Goal: Information Seeking & Learning: Learn about a topic

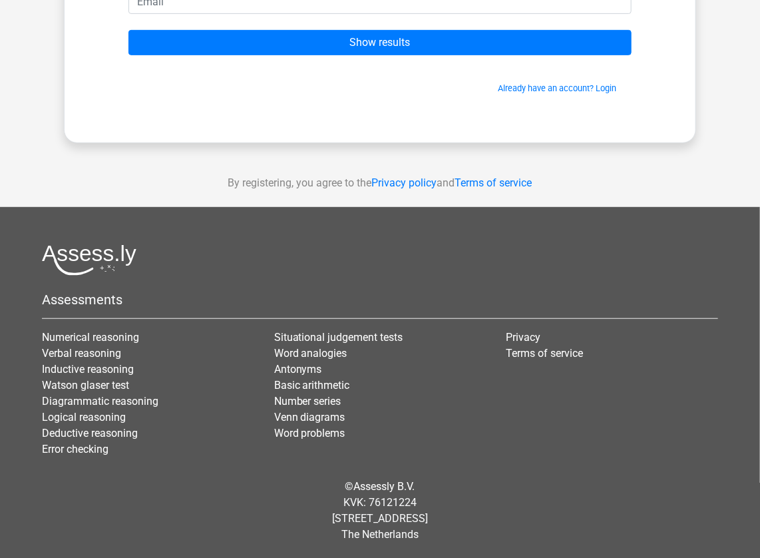
scroll to position [194, 0]
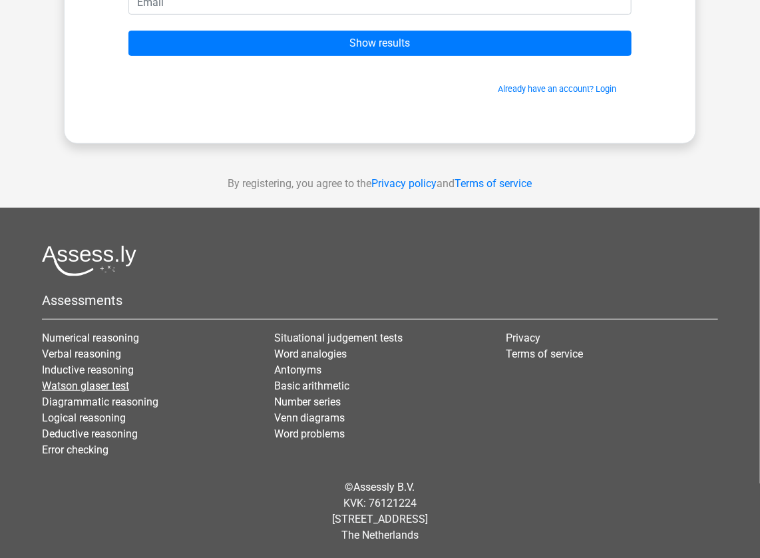
click at [98, 380] on link "Watson glaser test" at bounding box center [85, 385] width 87 height 13
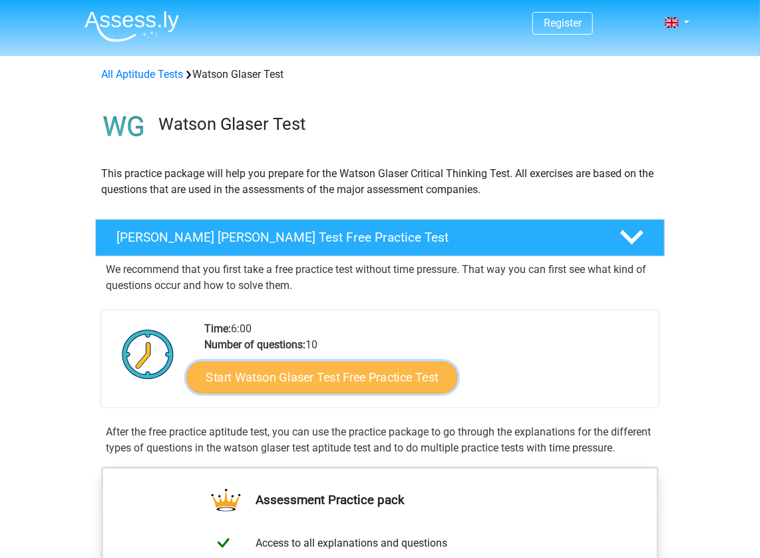
click at [275, 371] on link "Start Watson Glaser Test Free Practice Test" at bounding box center [322, 377] width 271 height 32
click at [362, 383] on link "Start Watson Glaser Test Free Practice Test" at bounding box center [322, 377] width 271 height 32
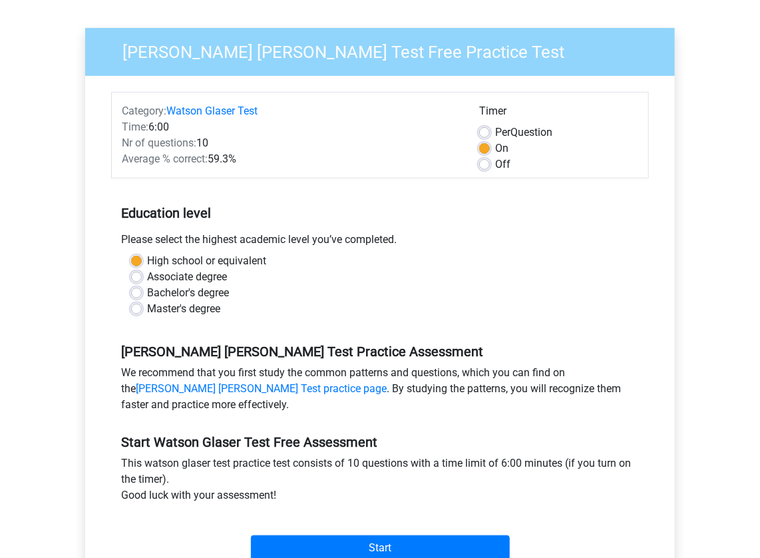
scroll to position [80, 0]
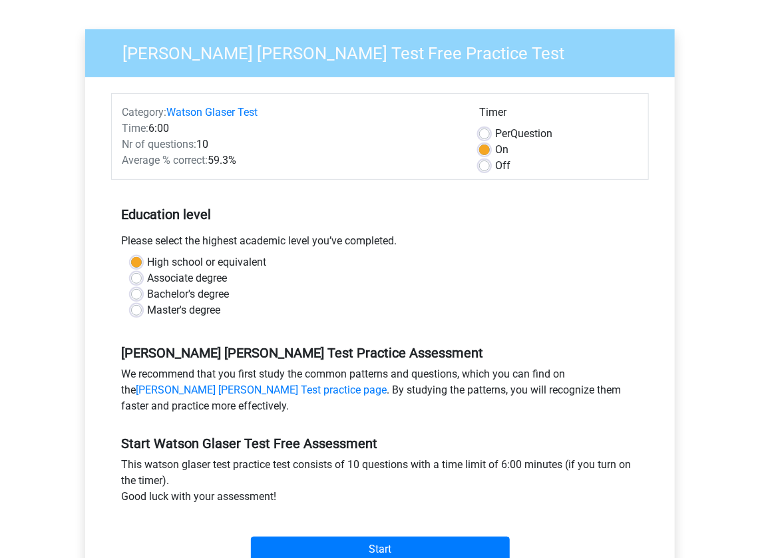
click at [194, 312] on label "Master's degree" at bounding box center [183, 310] width 73 height 16
click at [142, 312] on input "Master's degree" at bounding box center [136, 308] width 11 height 13
radio input "true"
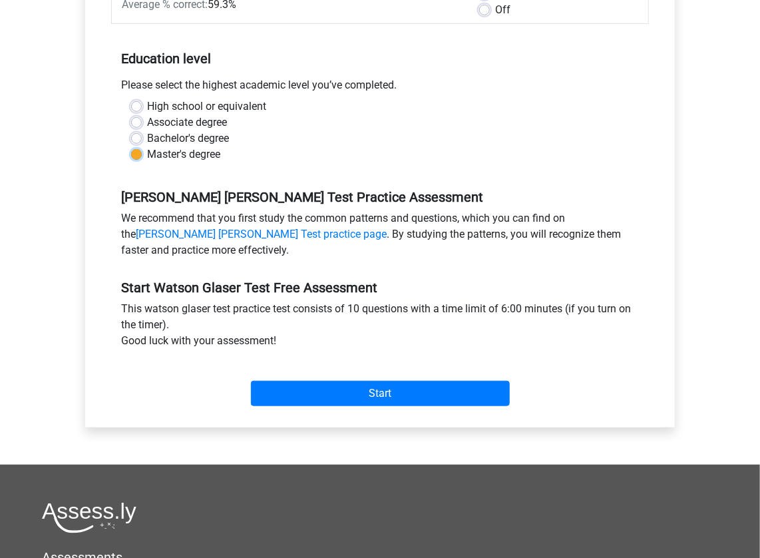
scroll to position [237, 0]
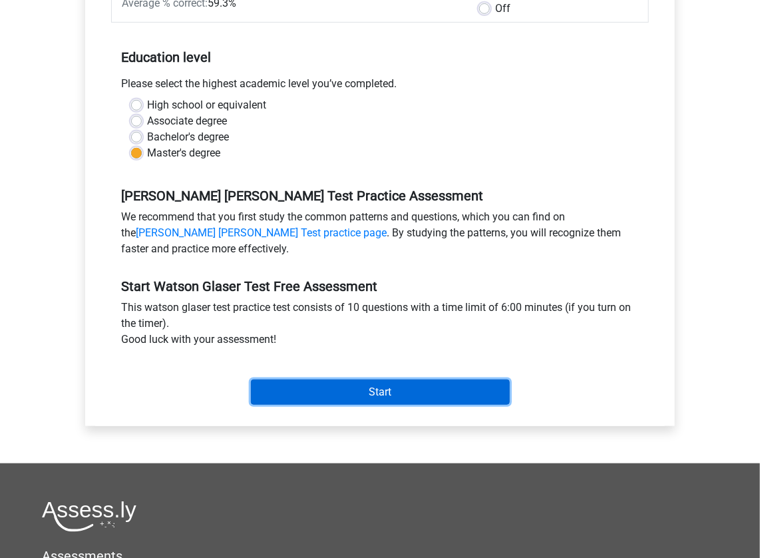
click at [303, 393] on input "Start" at bounding box center [380, 391] width 259 height 25
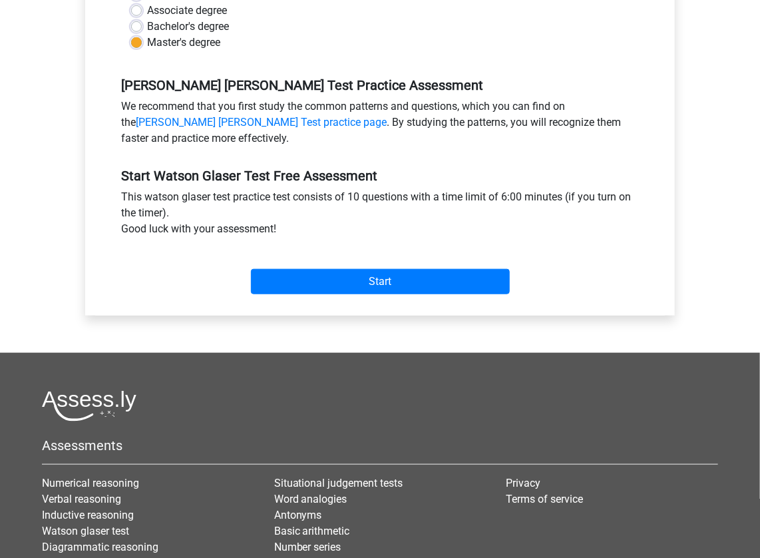
scroll to position [349, 0]
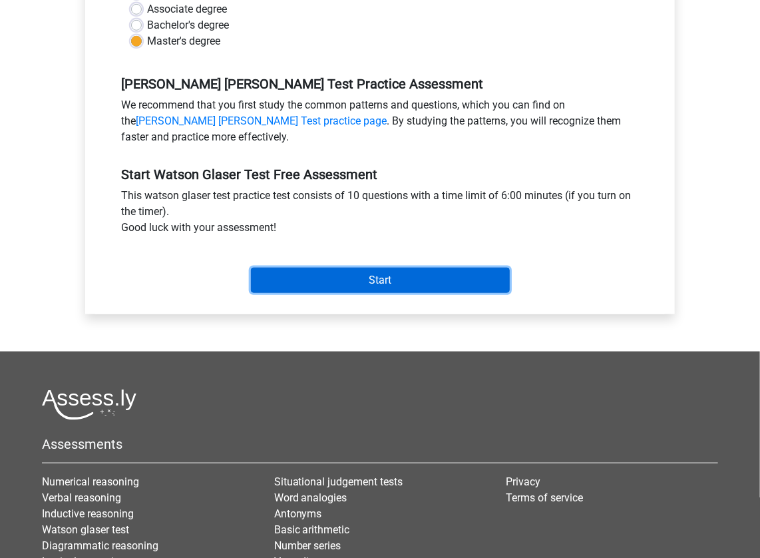
click at [315, 285] on input "Start" at bounding box center [380, 280] width 259 height 25
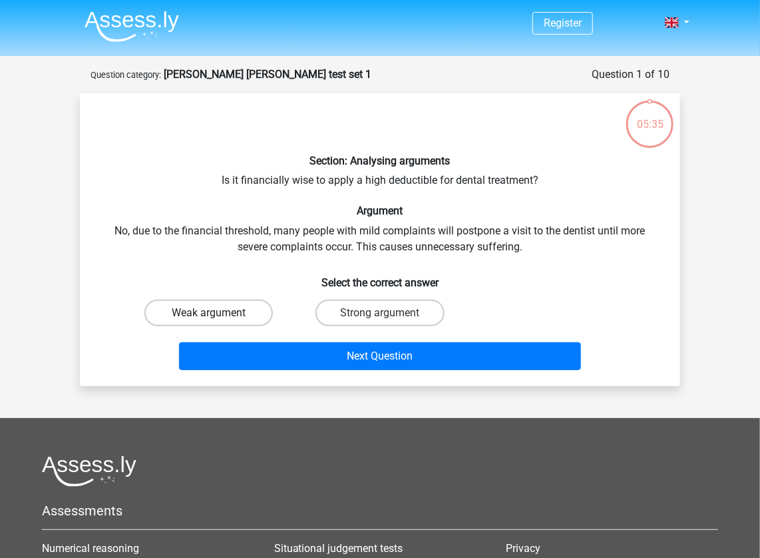
click at [237, 307] on label "Weak argument" at bounding box center [208, 312] width 128 height 27
click at [218, 313] on input "Weak argument" at bounding box center [213, 317] width 9 height 9
radio input "true"
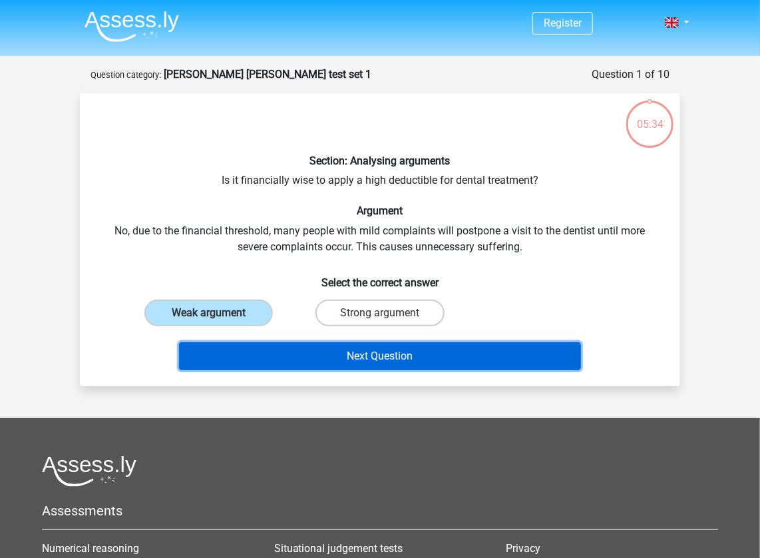
click at [285, 356] on button "Next Question" at bounding box center [380, 356] width 403 height 28
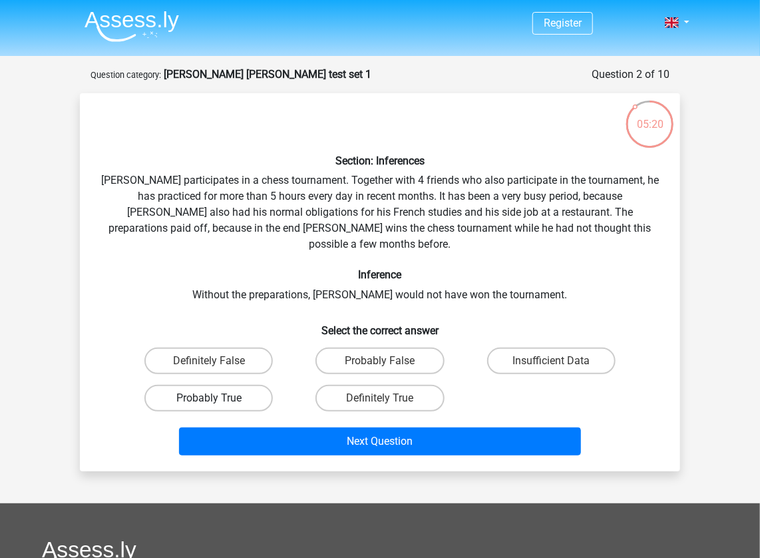
click at [261, 385] on label "Probably True" at bounding box center [208, 398] width 128 height 27
click at [218, 398] on input "Probably True" at bounding box center [213, 402] width 9 height 9
radio input "true"
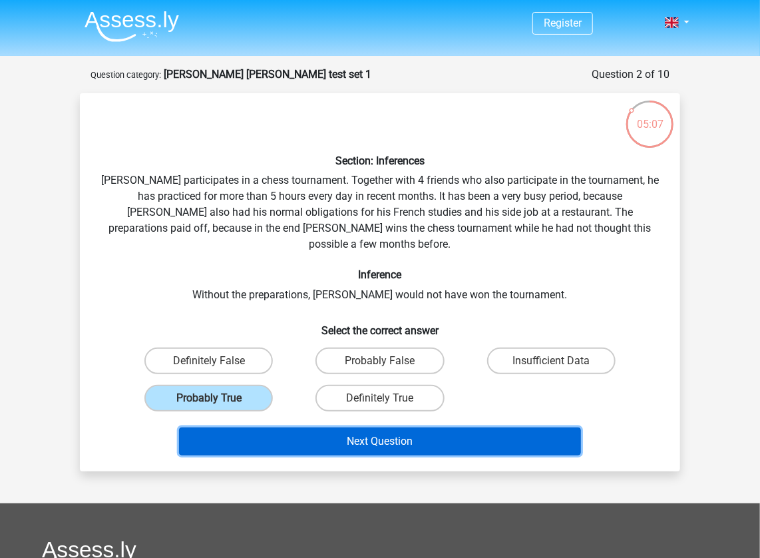
click at [278, 427] on button "Next Question" at bounding box center [380, 441] width 403 height 28
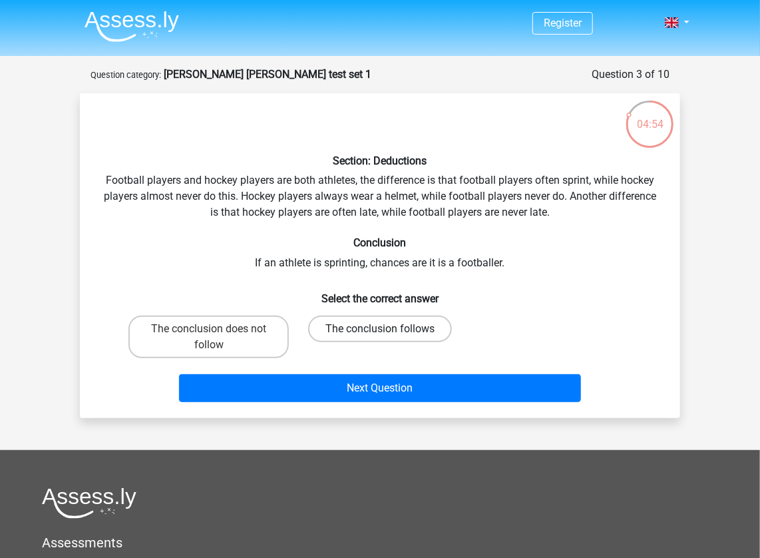
click at [349, 319] on label "The conclusion follows" at bounding box center [380, 328] width 144 height 27
click at [380, 329] on input "The conclusion follows" at bounding box center [384, 333] width 9 height 9
radio input "true"
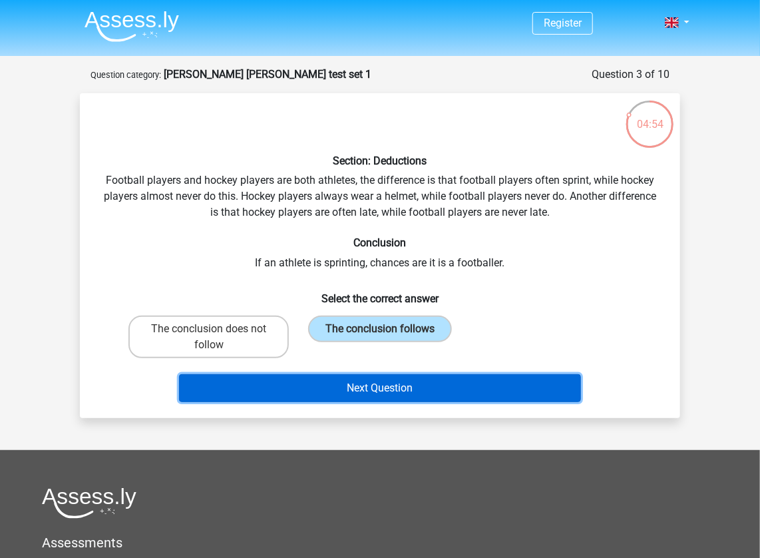
click at [345, 397] on button "Next Question" at bounding box center [380, 388] width 403 height 28
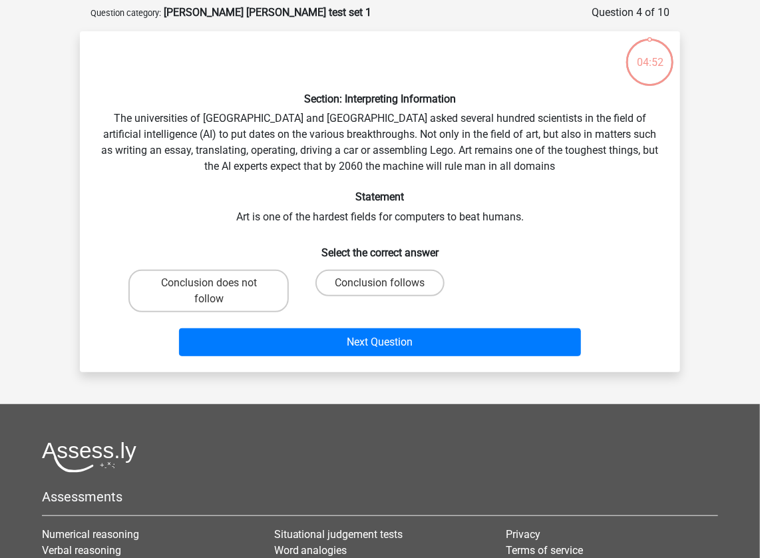
scroll to position [67, 0]
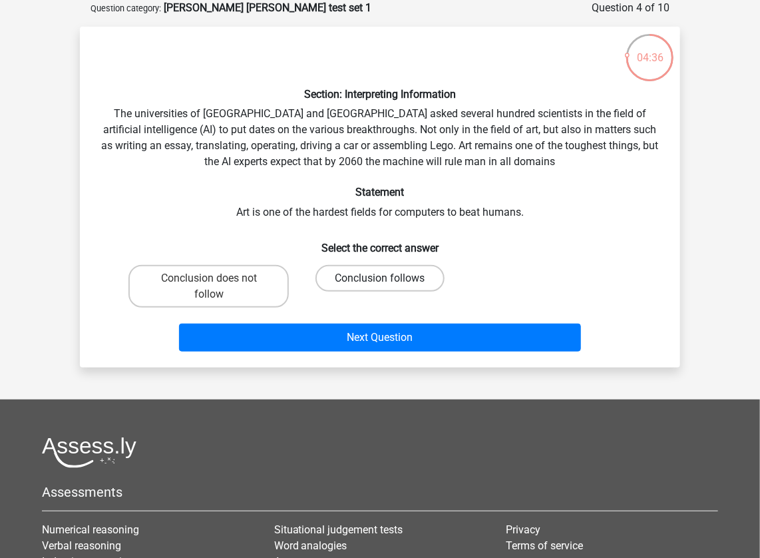
click at [358, 271] on label "Conclusion follows" at bounding box center [379, 278] width 128 height 27
click at [380, 278] on input "Conclusion follows" at bounding box center [384, 282] width 9 height 9
radio input "true"
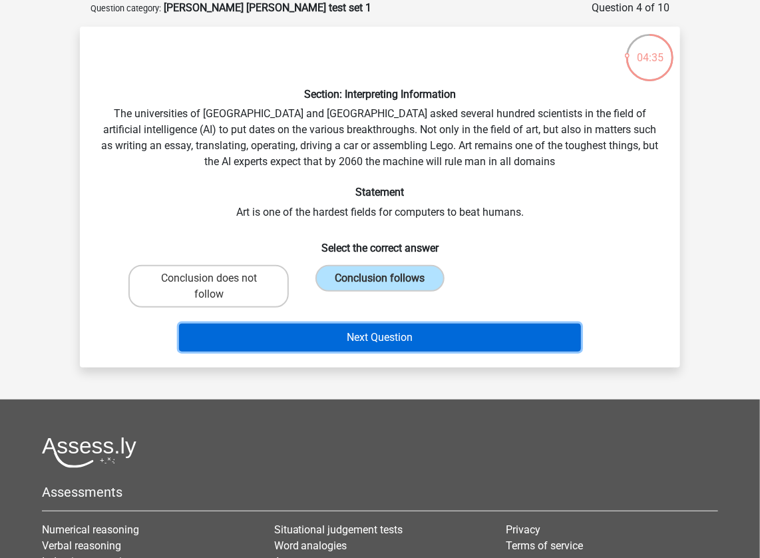
click at [362, 340] on button "Next Question" at bounding box center [380, 337] width 403 height 28
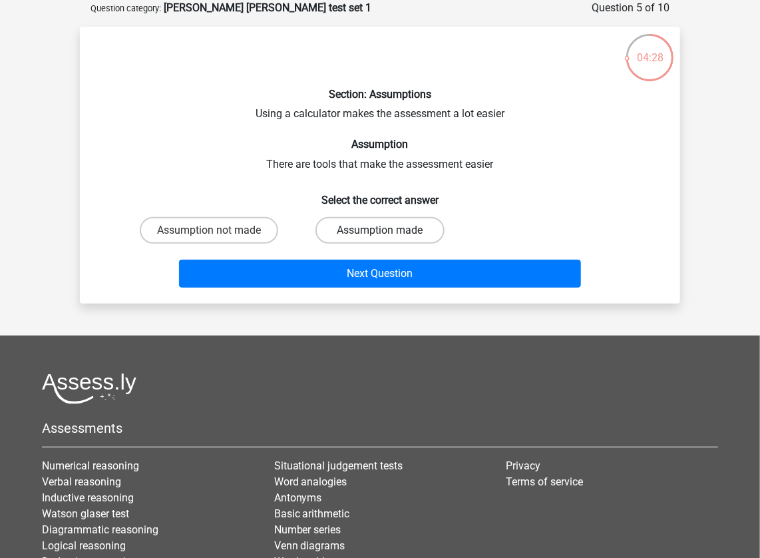
click at [336, 224] on label "Assumption made" at bounding box center [379, 230] width 128 height 27
click at [380, 230] on input "Assumption made" at bounding box center [384, 234] width 9 height 9
radio input "true"
click at [253, 228] on label "Assumption not made" at bounding box center [209, 230] width 138 height 27
click at [218, 230] on input "Assumption not made" at bounding box center [213, 234] width 9 height 9
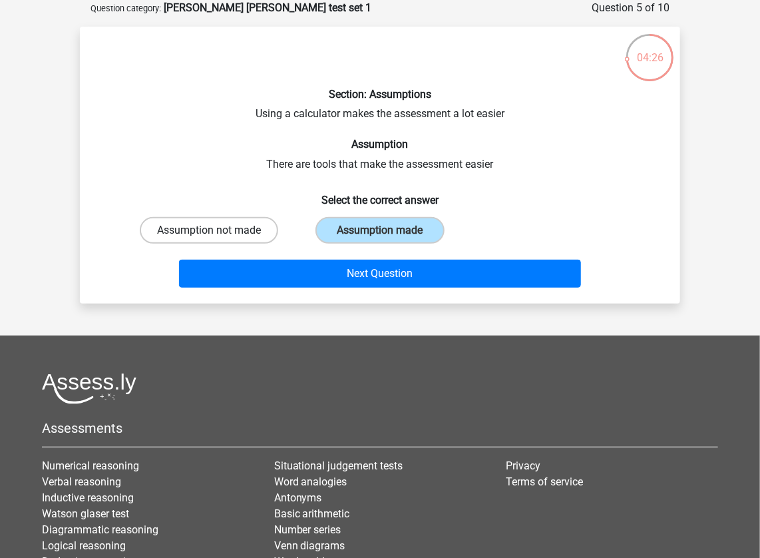
radio input "true"
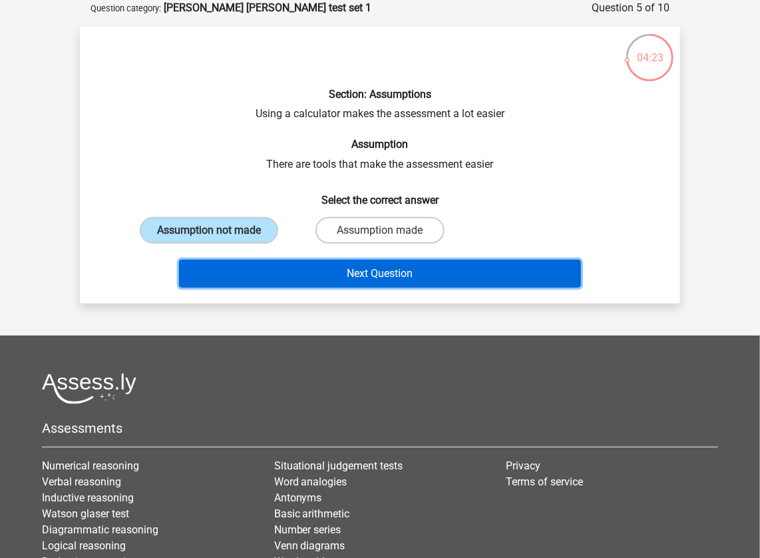
click at [324, 276] on button "Next Question" at bounding box center [380, 274] width 403 height 28
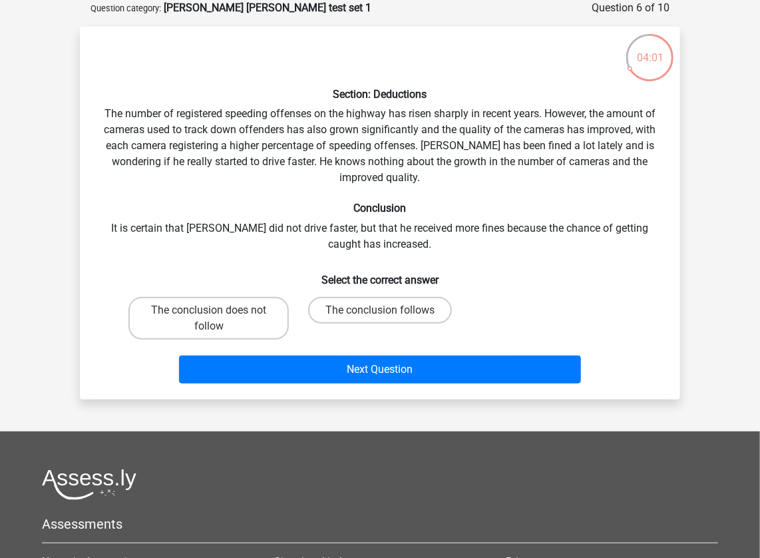
click at [290, 229] on div "Section: Deductions The number of registered speeding offenses on the highway h…" at bounding box center [380, 212] width 590 height 351
click at [335, 311] on label "The conclusion follows" at bounding box center [380, 310] width 144 height 27
click at [380, 311] on input "The conclusion follows" at bounding box center [384, 314] width 9 height 9
radio input "true"
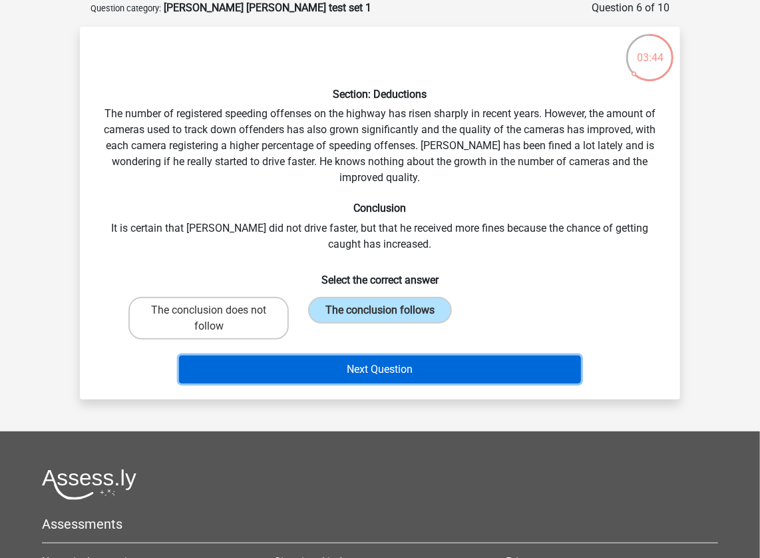
click at [349, 369] on button "Next Question" at bounding box center [380, 369] width 403 height 28
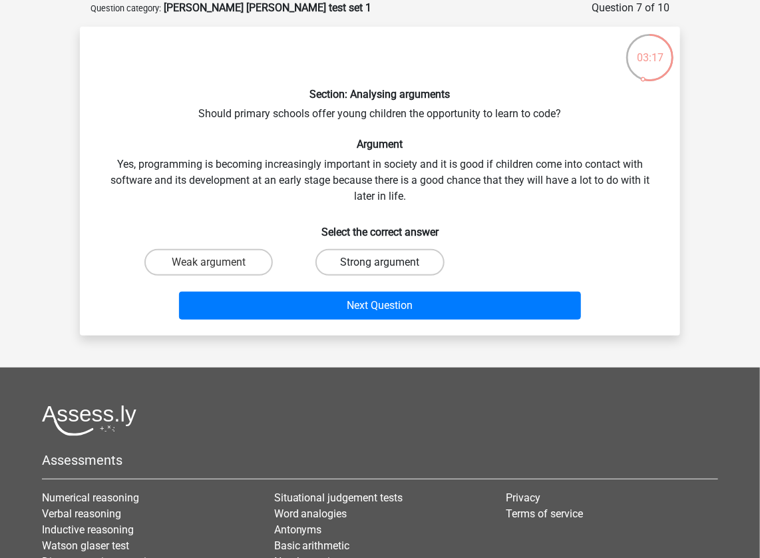
click at [389, 254] on label "Strong argument" at bounding box center [379, 262] width 128 height 27
click at [389, 262] on input "Strong argument" at bounding box center [384, 266] width 9 height 9
radio input "true"
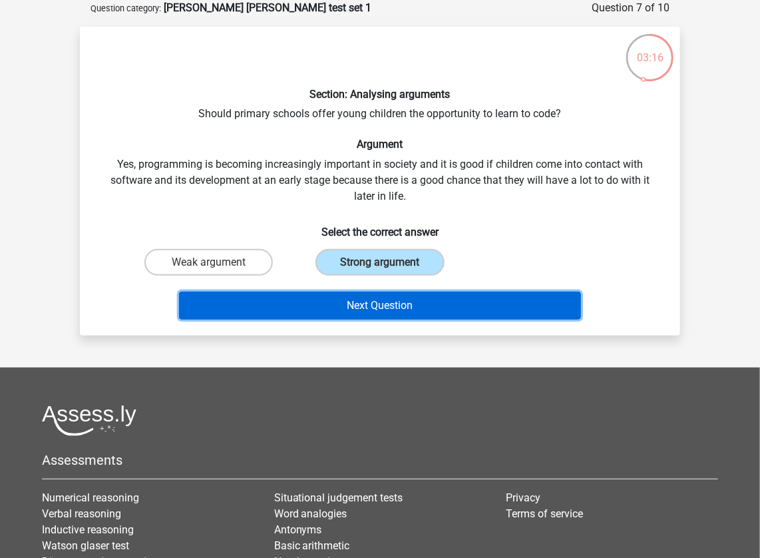
click at [391, 303] on button "Next Question" at bounding box center [380, 305] width 403 height 28
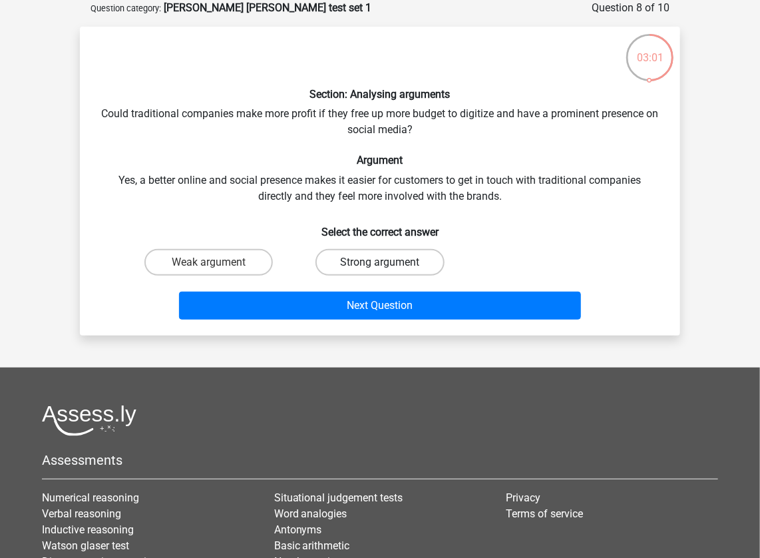
click at [359, 260] on label "Strong argument" at bounding box center [379, 262] width 128 height 27
click at [380, 262] on input "Strong argument" at bounding box center [384, 266] width 9 height 9
radio input "true"
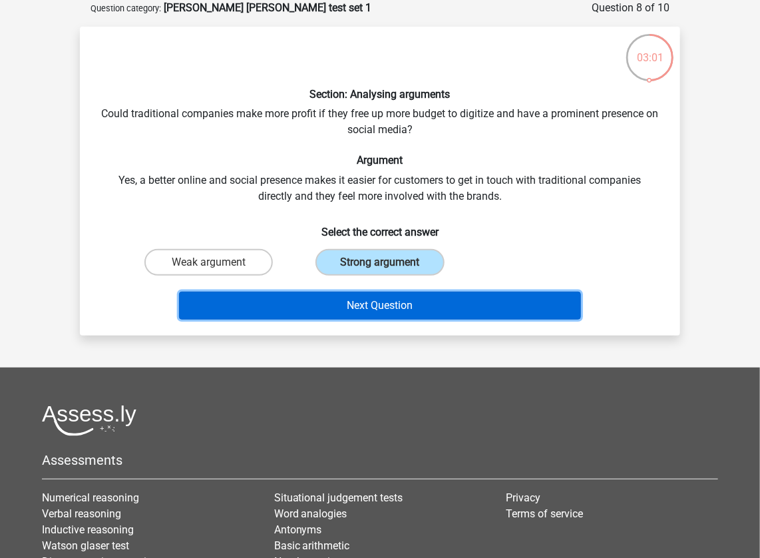
click at [370, 318] on button "Next Question" at bounding box center [380, 305] width 403 height 28
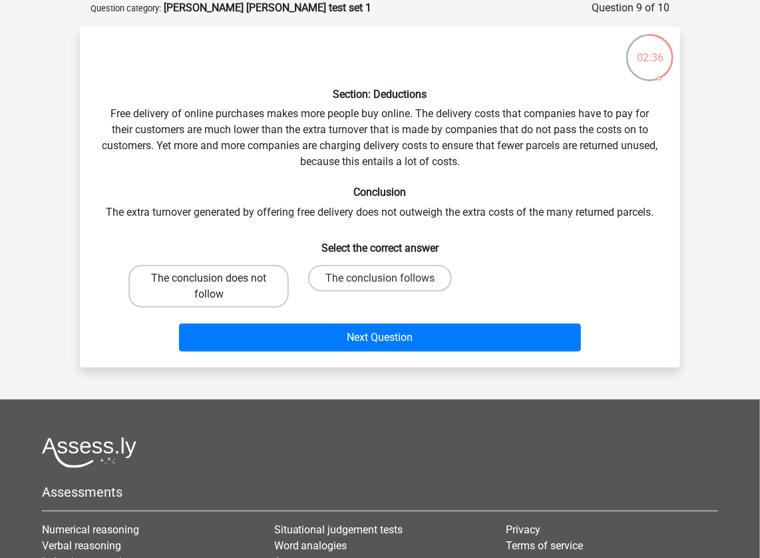
click at [264, 285] on label "The conclusion does not follow" at bounding box center [208, 286] width 160 height 43
click at [218, 285] on input "The conclusion does not follow" at bounding box center [213, 282] width 9 height 9
radio input "true"
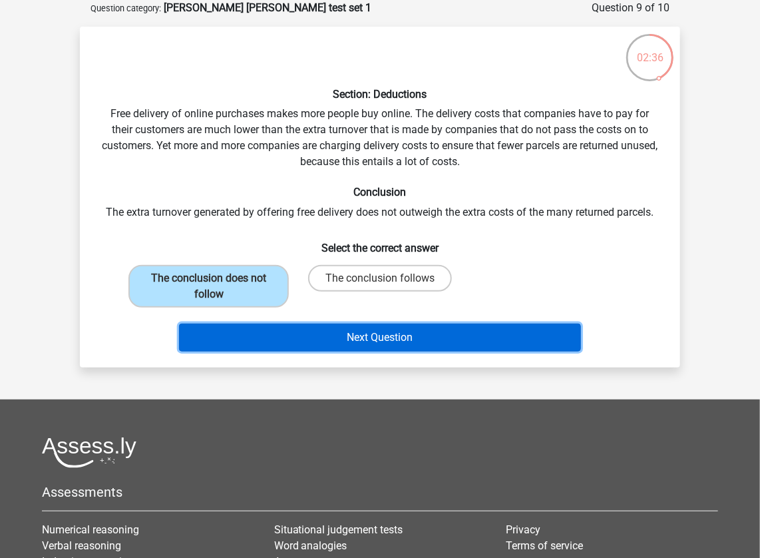
click at [330, 338] on button "Next Question" at bounding box center [380, 337] width 403 height 28
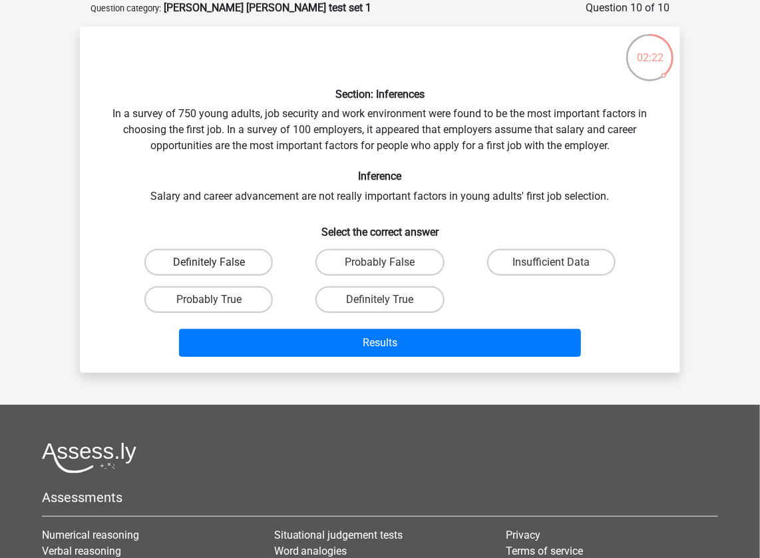
click at [242, 269] on label "Definitely False" at bounding box center [208, 262] width 128 height 27
click at [218, 269] on input "Definitely False" at bounding box center [213, 266] width 9 height 9
radio input "true"
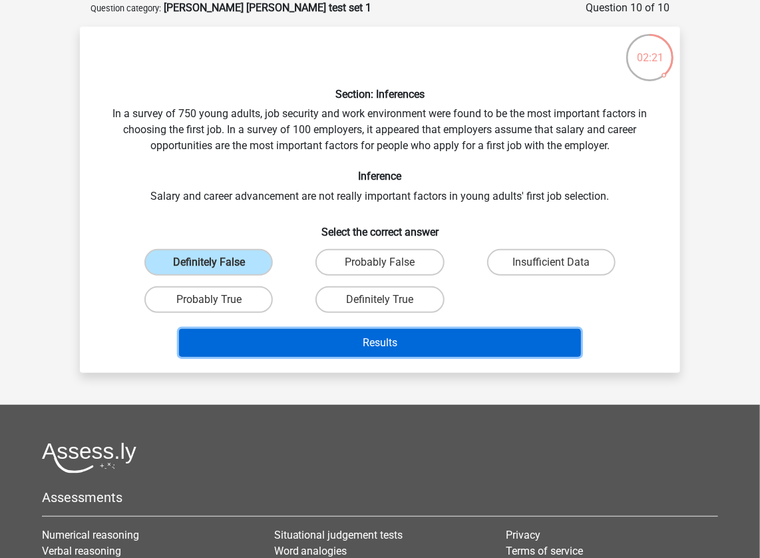
click at [288, 331] on button "Results" at bounding box center [380, 343] width 403 height 28
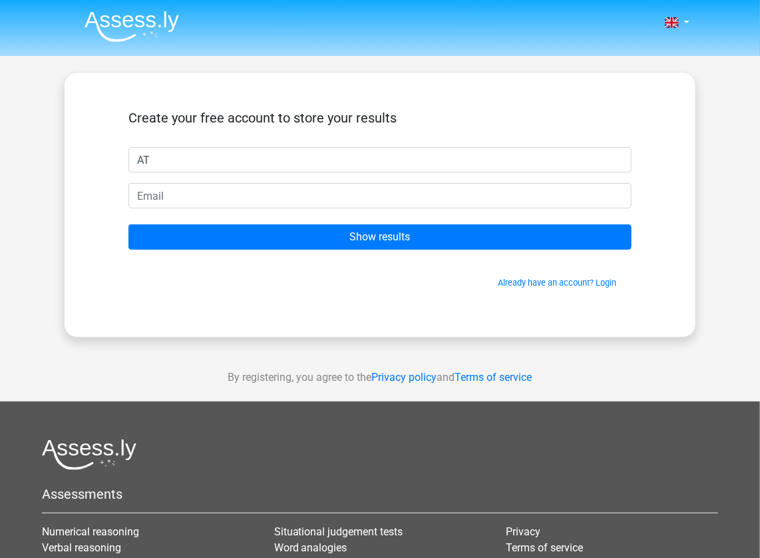
type input "AT"
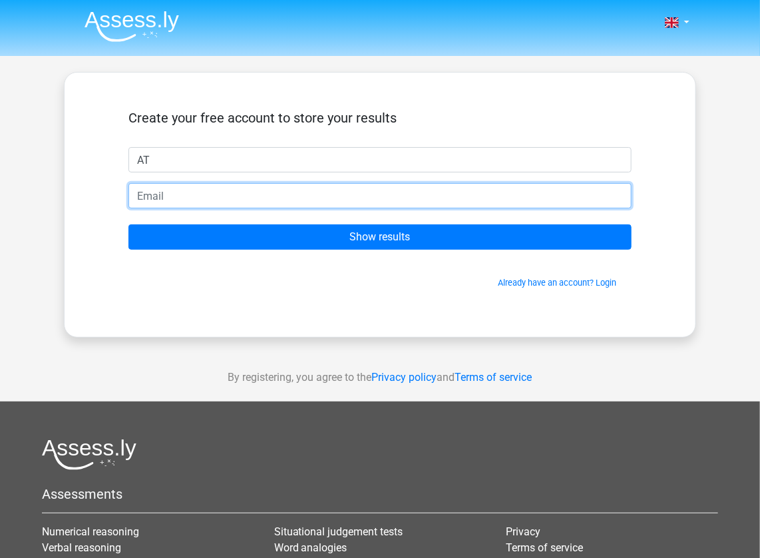
click at [236, 188] on input "email" at bounding box center [379, 195] width 503 height 25
type input "[EMAIL_ADDRESS][DOMAIN_NAME]"
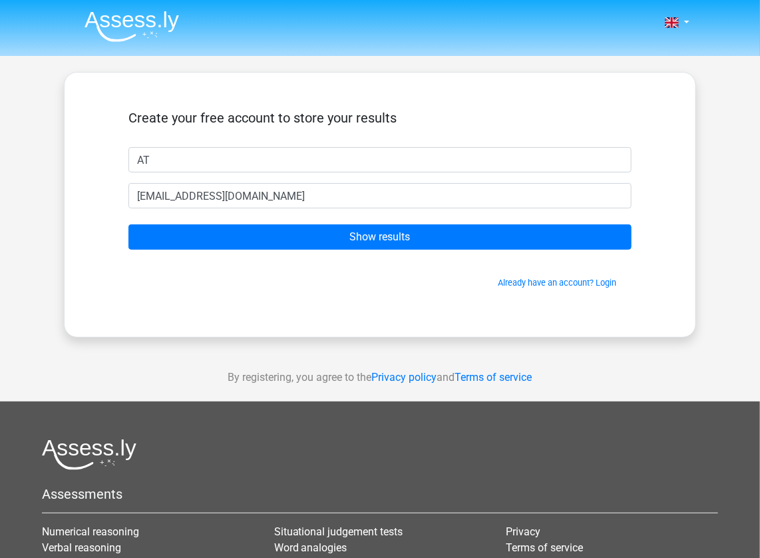
click at [258, 252] on form "Create your free account to store your results AT [EMAIL_ADDRESS][DOMAIN_NAME] …" at bounding box center [379, 199] width 503 height 179
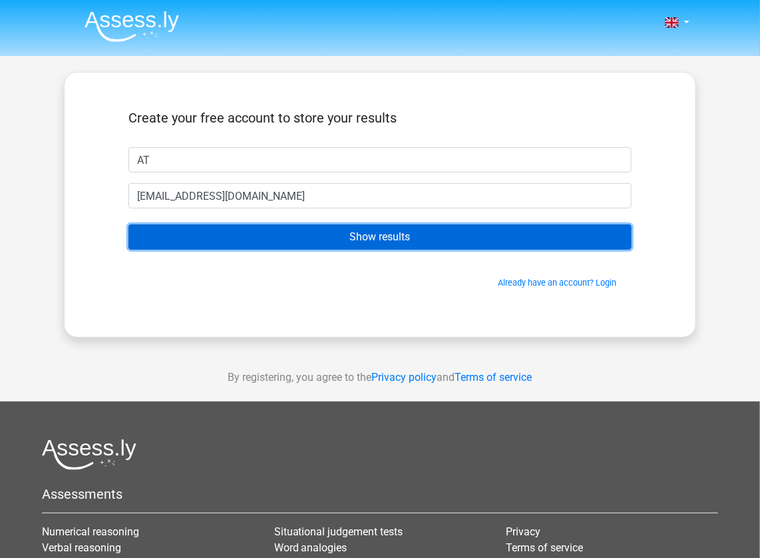
click at [242, 236] on input "Show results" at bounding box center [379, 236] width 503 height 25
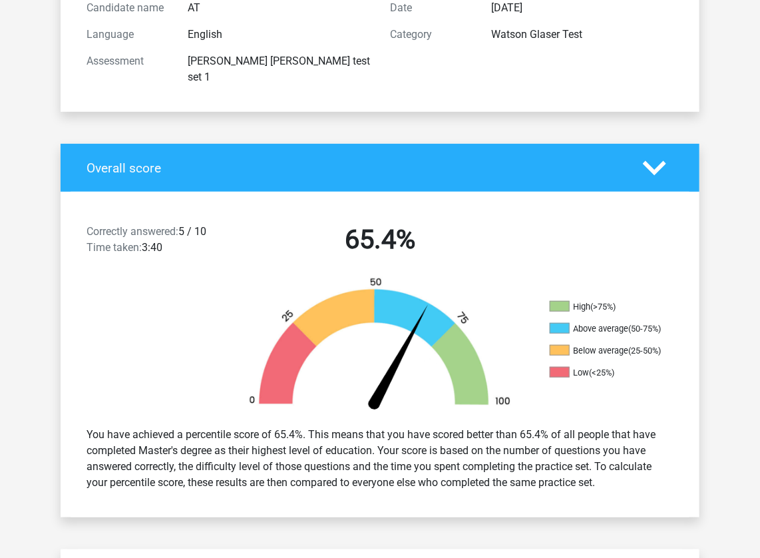
scroll to position [162, 0]
